Goal: Check status: Check status

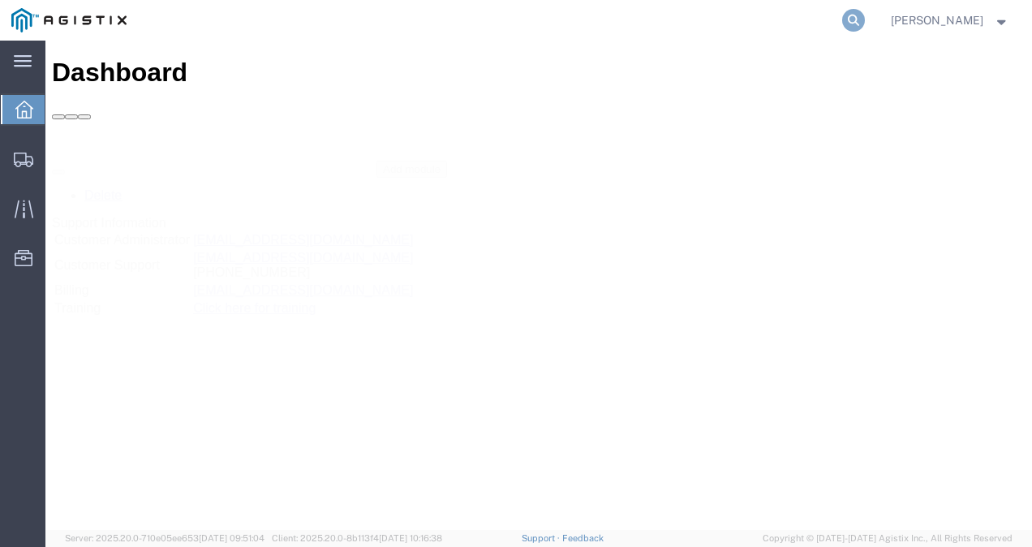
click at [865, 19] on icon at bounding box center [853, 20] width 23 height 23
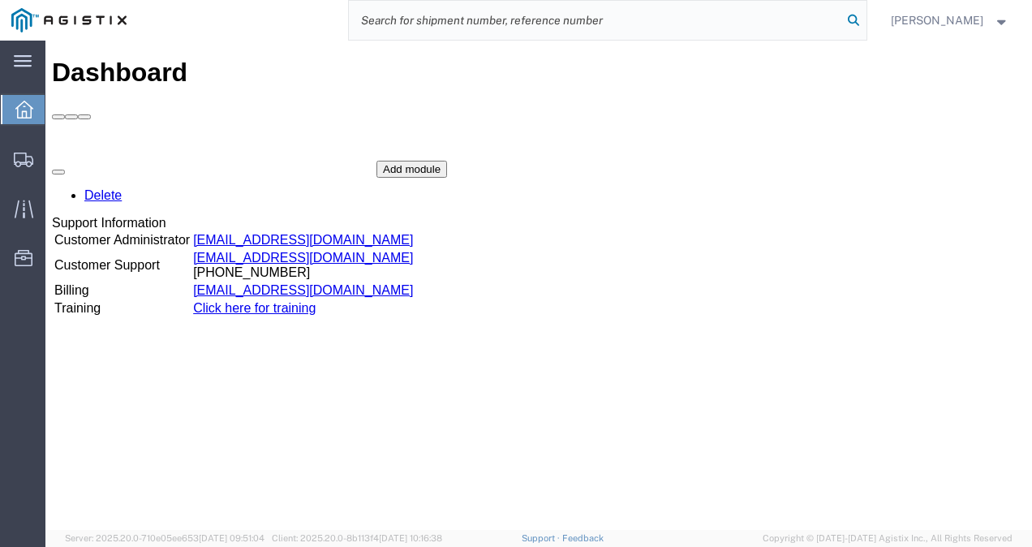
paste input "56714024"
type input "56714024"
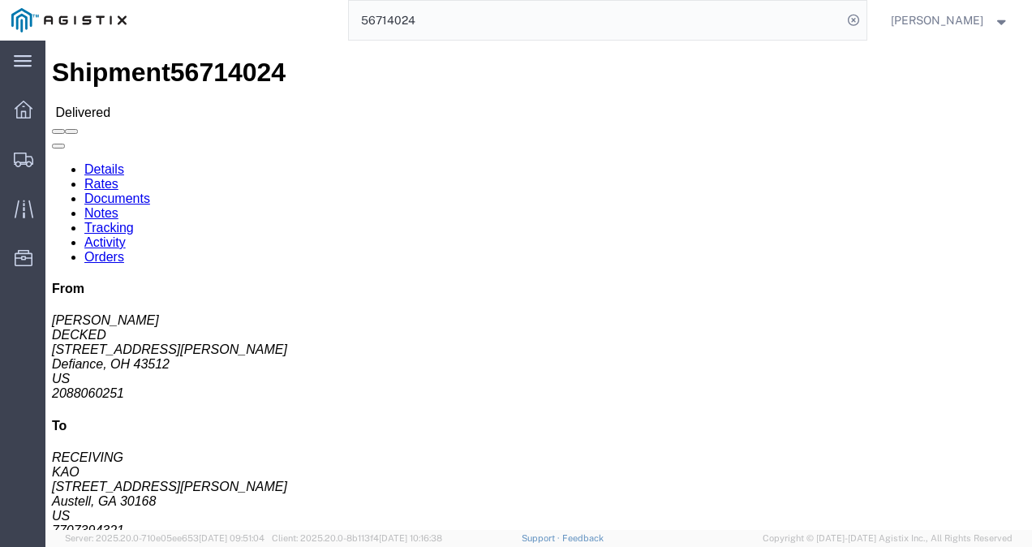
click div "Leg 1 - Truckload Vehicle 1: Standard Dry Van (53 Feet) Number of trucks: 1"
drag, startPoint x: 445, startPoint y: 307, endPoint x: 453, endPoint y: 308, distance: 8.2
click div "Leg 1 - Truckload Vehicle 1: Standard Dry Van (53 Feet) Number of trucks: 1"
click link "Rates"
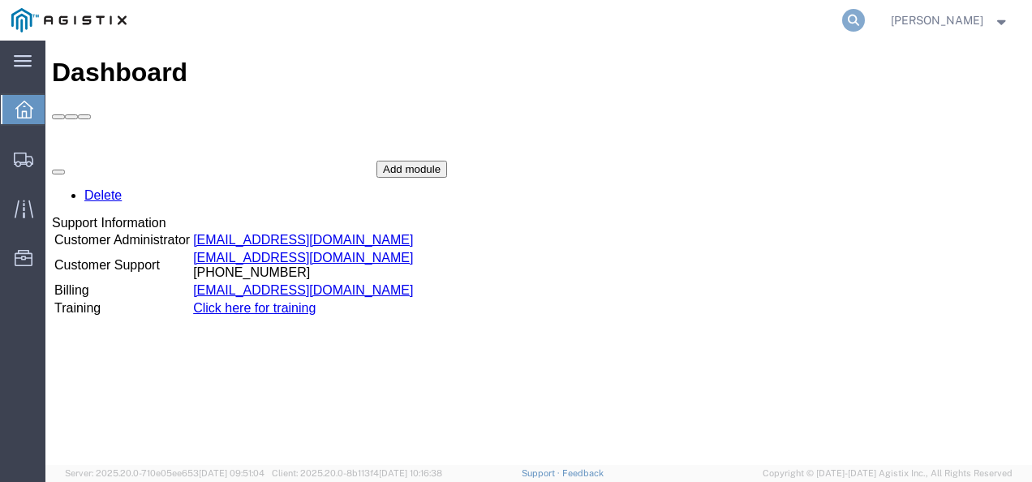
click at [865, 18] on icon at bounding box center [853, 20] width 23 height 23
paste input "56979450"
type input "56979450"
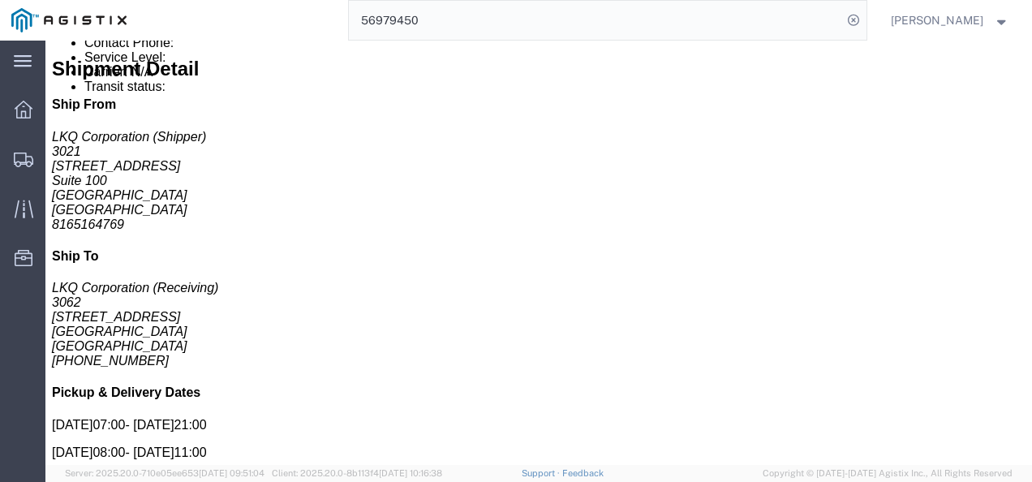
scroll to position [661, 0]
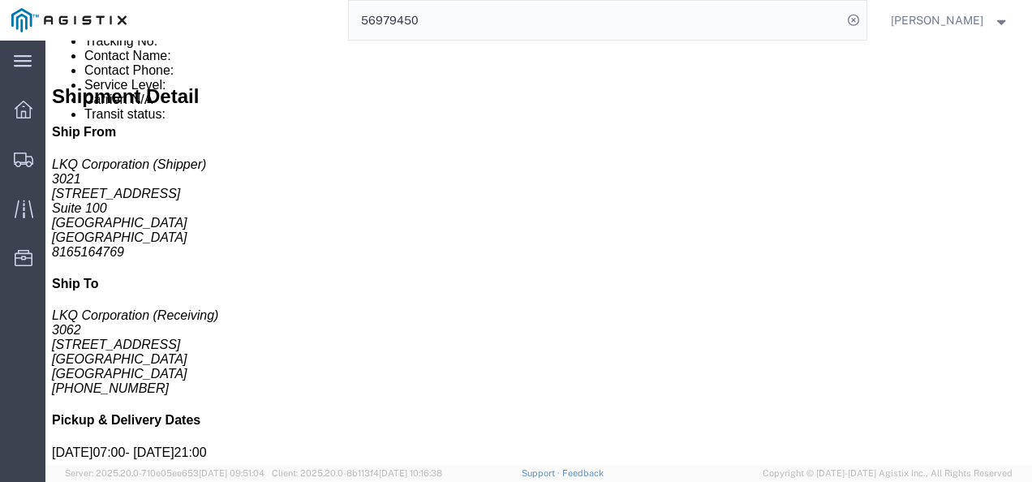
click div "Billing Cost Center: 3021 Freight In - Aftermarket Cost Center Number: 3021-200…"
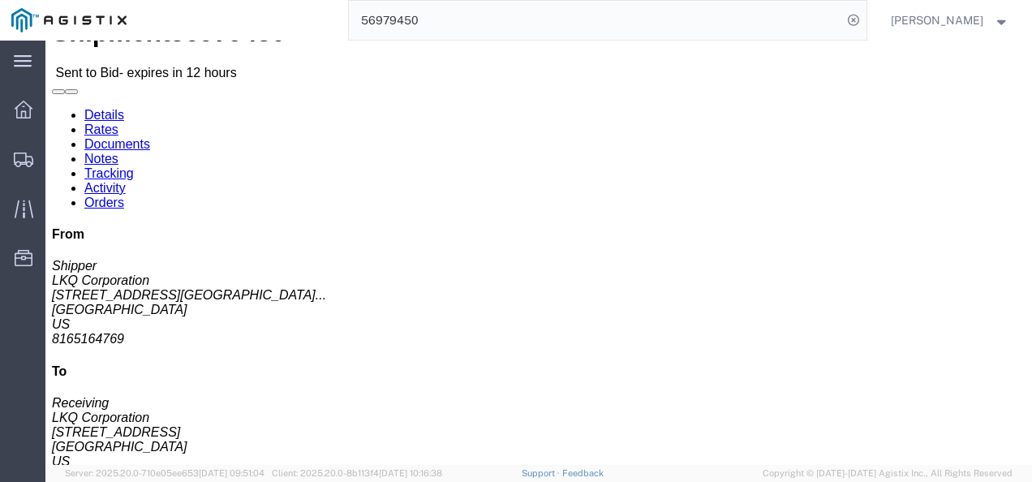
scroll to position [0, 0]
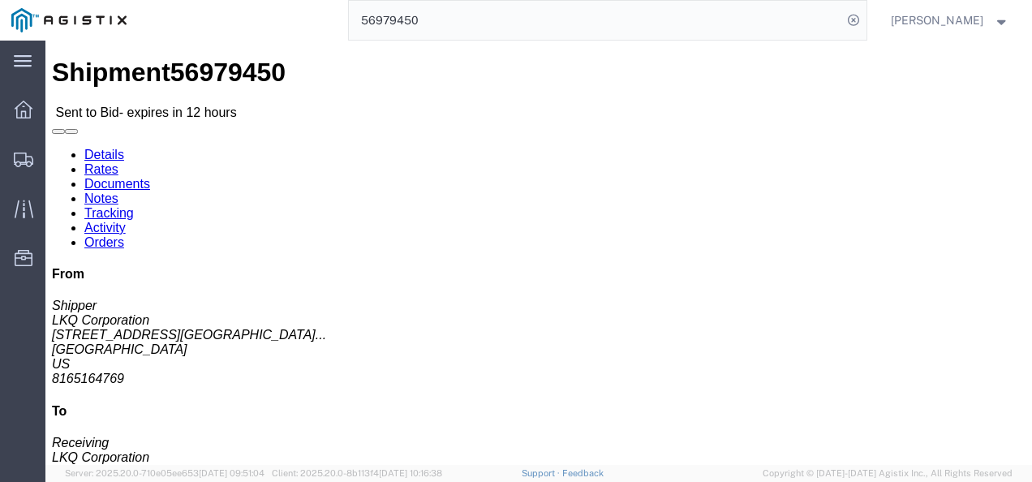
click div "Pickup & Delivery Dates [DATE] 07:00 - [DATE] 21:00 [DATE] 08:00 - [DATE] 11:00…"
click at [56, 155] on span "Shipments" at bounding box center [50, 159] width 11 height 32
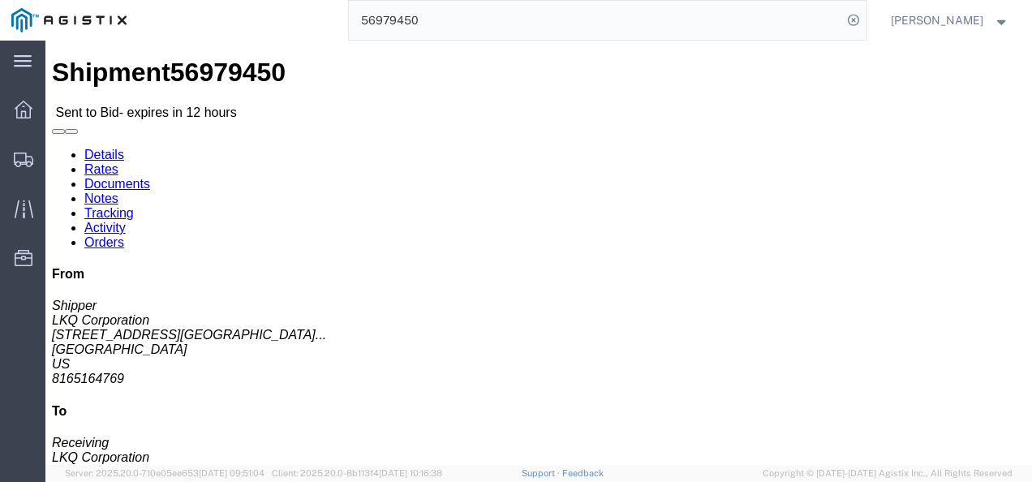
click div "Leg 1 - Truckload Vehicle 1: Standard Dry Van (53 Feet) Number of trucks: 1"
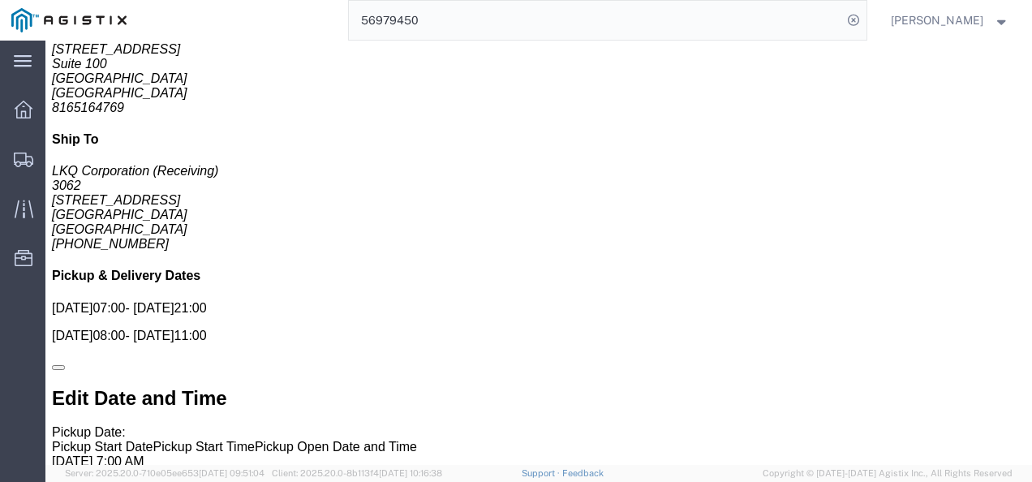
scroll to position [811, 0]
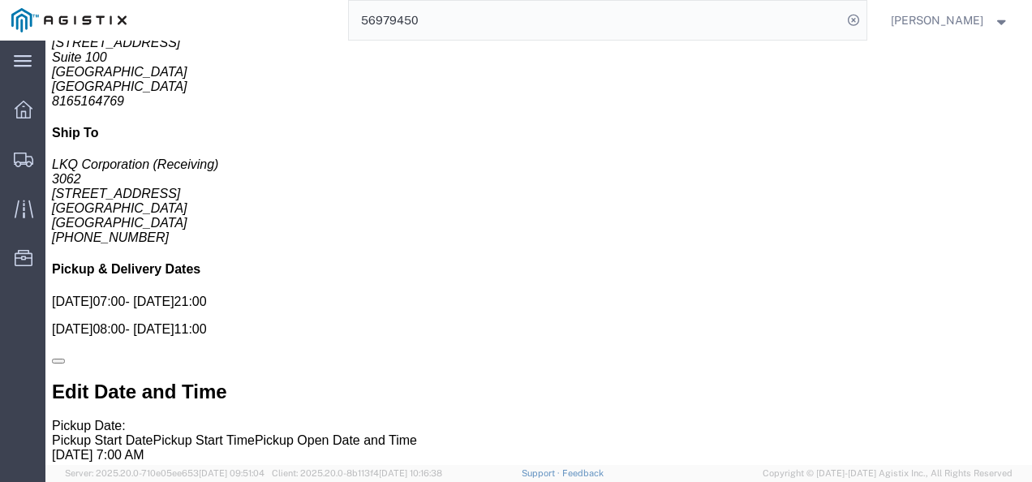
click div "Billing Cost Center: 3021 Freight In - Aftermarket Cost Center Number: 3021-200…"
